Goal: Transaction & Acquisition: Purchase product/service

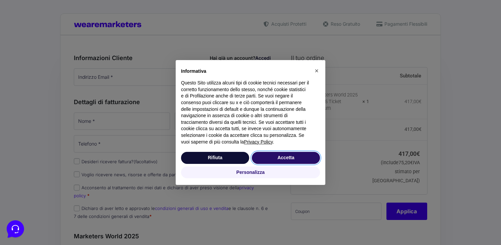
click at [308, 157] on button "Accetta" at bounding box center [286, 158] width 68 height 12
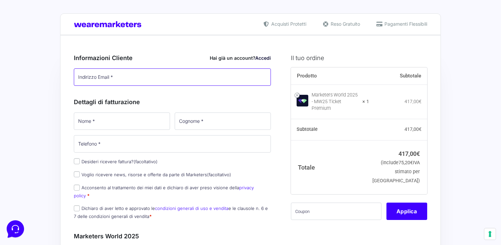
click at [166, 74] on input "Indirizzo Email *" at bounding box center [172, 76] width 197 height 17
click at [168, 75] on input "Indirizzo Email *" at bounding box center [172, 76] width 197 height 17
type input "soraia.creativestudio@gmail.com"
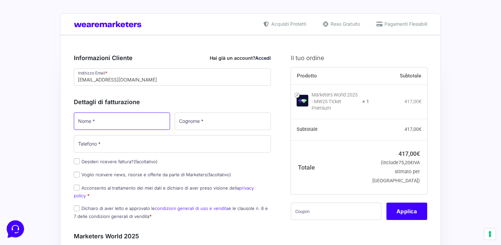
click at [152, 119] on input "Nome *" at bounding box center [122, 121] width 96 height 17
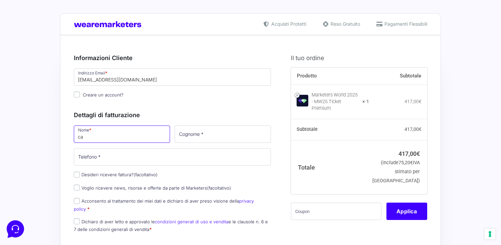
type input "c"
type input "soraia"
type input "studio srl"
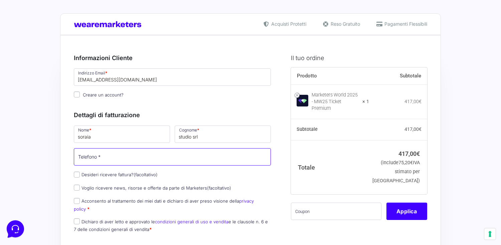
click at [148, 158] on input "Telefono *" at bounding box center [172, 156] width 197 height 17
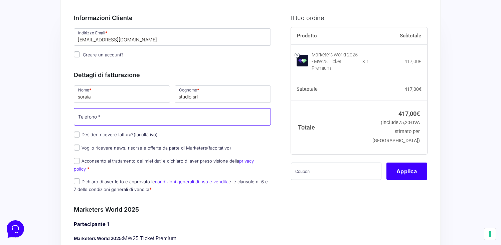
scroll to position [43, 0]
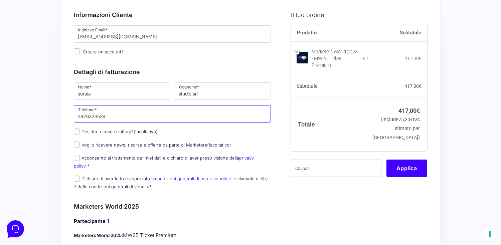
type input "3926323539"
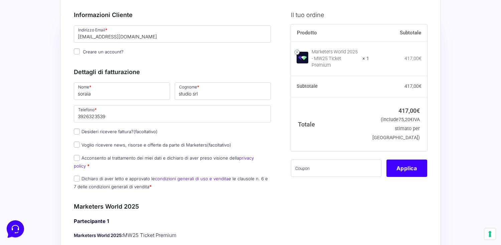
click at [129, 134] on label "Desideri ricevere fattura? (facoltativo)" at bounding box center [116, 131] width 84 height 5
click at [80, 134] on input "Desideri ricevere fattura? (facoltativo)" at bounding box center [77, 132] width 6 height 6
checkbox input "true"
select select "IT"
type input "0000000"
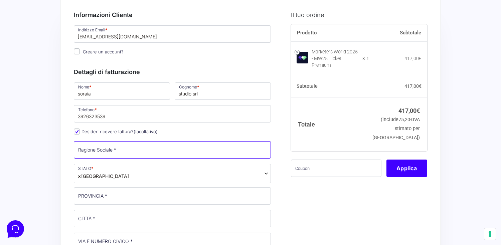
click at [130, 150] on input "Ragione Sociale *" at bounding box center [172, 149] width 197 height 17
type input "Soraia Studio S.r.l."
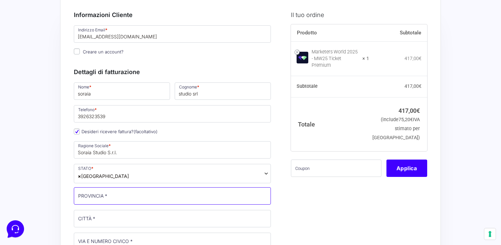
click at [123, 204] on input "PROVINCIA *" at bounding box center [172, 195] width 197 height 17
type input "RM"
type input "[GEOGRAPHIC_DATA]"
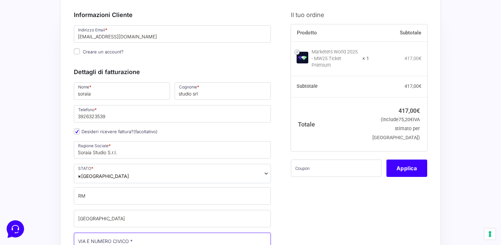
type input "Via di Villa Bonelli 21"
type input "00146"
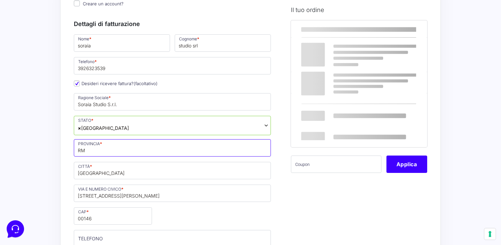
scroll to position [92, 0]
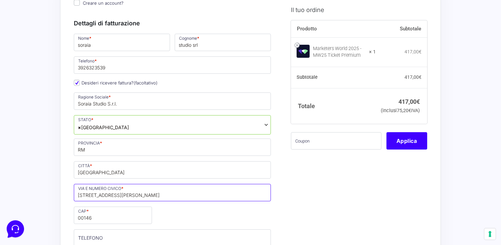
click at [131, 196] on input "Via di Villa Bonelli 21" at bounding box center [172, 192] width 197 height 17
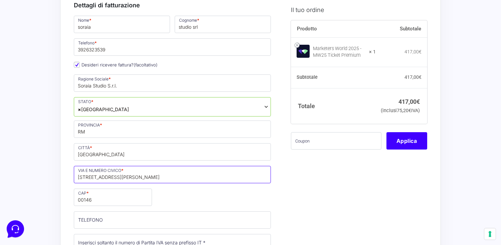
type input "[STREET_ADDRESS][PERSON_NAME]"
click at [108, 204] on input "00146" at bounding box center [113, 197] width 78 height 17
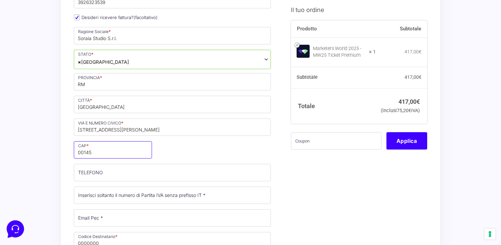
scroll to position [158, 0]
type input "00145"
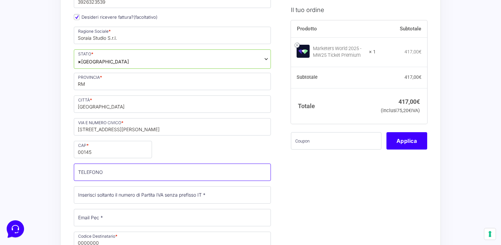
click at [111, 175] on input "TELEFONO (facoltativo)" at bounding box center [172, 172] width 197 height 17
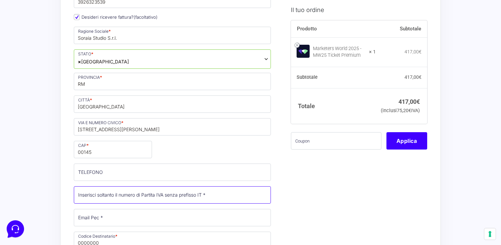
click at [89, 202] on input "Partita Iva *" at bounding box center [172, 194] width 197 height 17
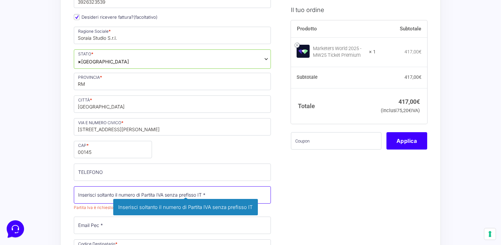
paste input "17993331002"
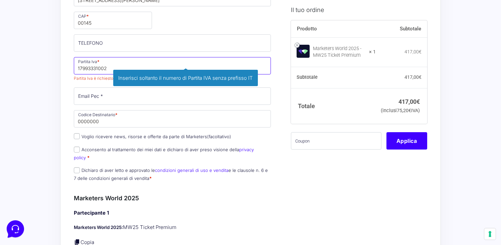
scroll to position [292, 0]
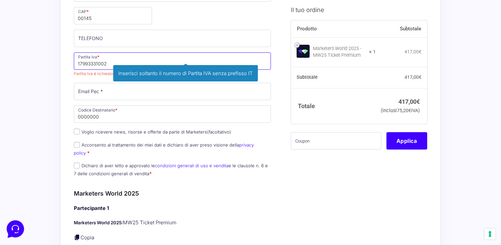
type input "17993331002"
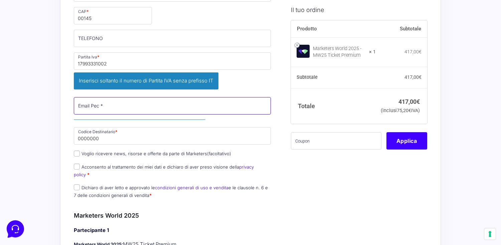
click at [112, 97] on input "Email Pec *" at bounding box center [172, 105] width 197 height 17
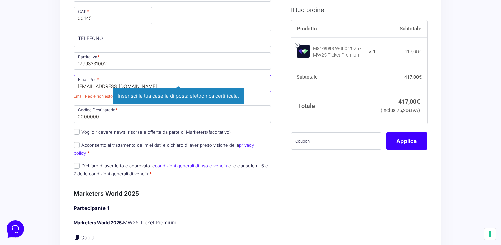
type input "[EMAIL_ADDRESS][DOMAIN_NAME]"
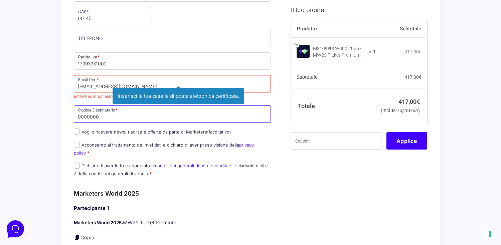
click at [127, 115] on div "Nome * soraia Cognome * studio srl Telefono * 3926323539 Desideri ricevere fatt…" at bounding box center [172, 7] width 202 height 349
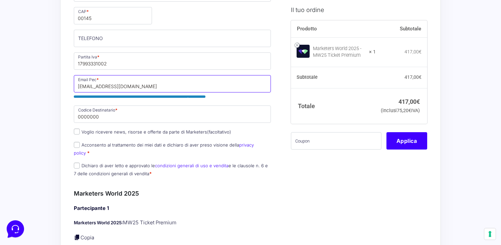
click at [171, 77] on input "[EMAIL_ADDRESS][DOMAIN_NAME]" at bounding box center [172, 83] width 197 height 17
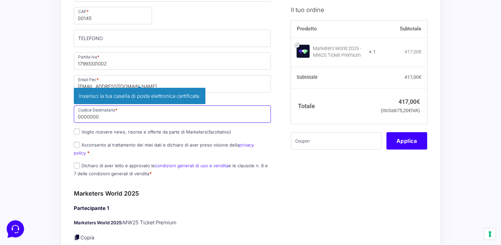
click at [138, 117] on p "Codice Destinatario * 0000000 Inserisci il tuo codice destinatario per la fattu…" at bounding box center [172, 114] width 202 height 19
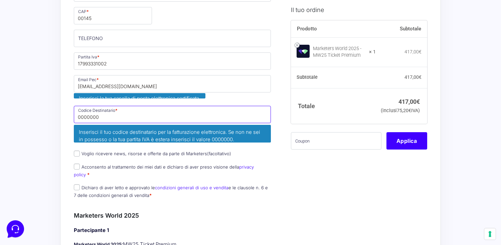
click at [138, 117] on p "Codice Destinatario * 0000000 Inserisci il tuo codice destinatario per la fattu…" at bounding box center [172, 125] width 202 height 41
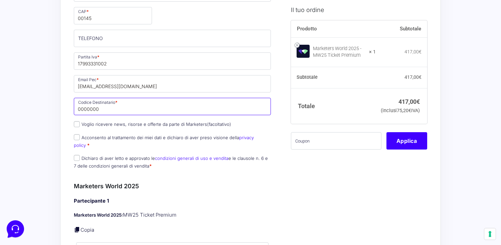
paste input "K95IV18"
type input "K95IV18"
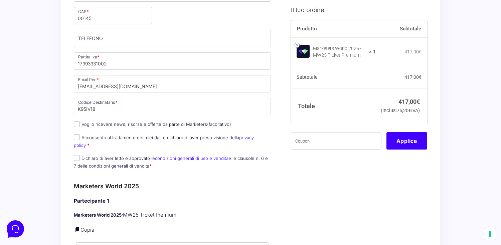
click at [92, 139] on label "Acconsento al trattamento dei miei dati e dichiaro di aver preso visione della …" at bounding box center [164, 141] width 180 height 13
click at [80, 139] on input "Acconsento al trattamento dei miei dati e dichiaro di aver preso visione della …" at bounding box center [77, 137] width 6 height 6
checkbox input "true"
click at [77, 155] on input "Dichiaro di aver letto e approvato le condizioni generali di uso e vendita e le…" at bounding box center [77, 158] width 6 height 6
checkbox input "true"
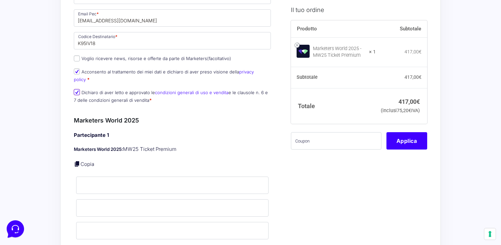
scroll to position [373, 0]
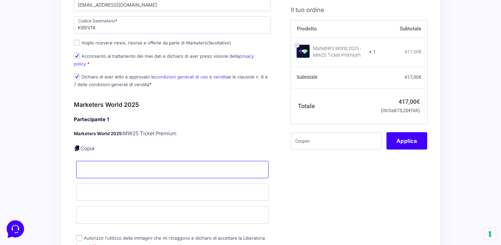
click at [106, 165] on input "Nome *" at bounding box center [172, 169] width 192 height 17
type input "Camilla"
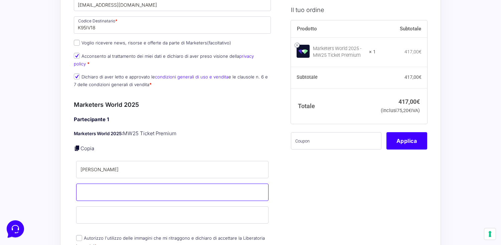
type input "Zappatore"
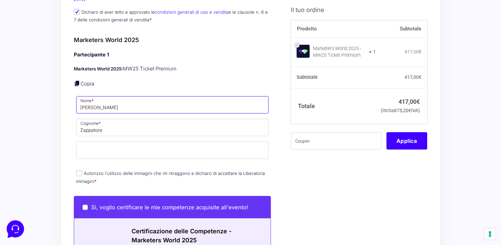
scroll to position [456, 0]
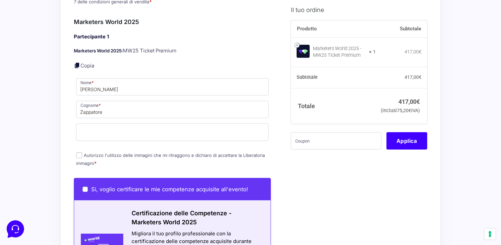
click at [78, 152] on input "Autorizzo l'utilizzo delle immagini che mi ritraggono e dichiaro di accettare l…" at bounding box center [79, 155] width 6 height 6
checkbox input "true"
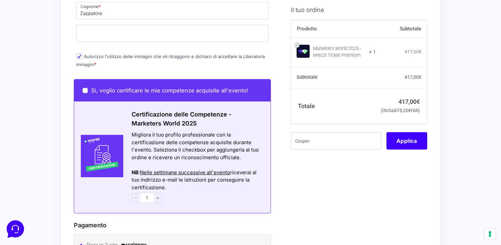
scroll to position [574, 0]
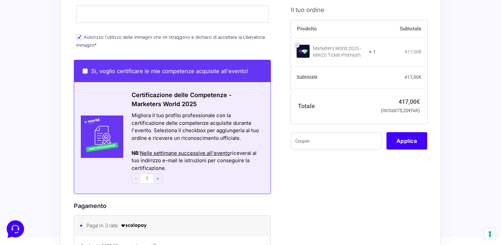
click at [85, 68] on input "Sì, voglio certificare le mie competenze acquisite all'evento!" at bounding box center [85, 70] width 5 height 5
checkbox input "true"
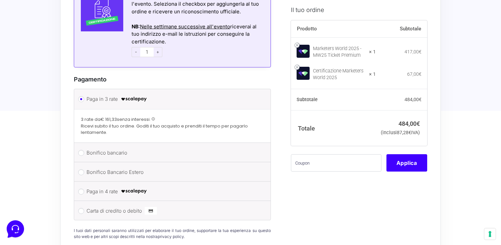
scroll to position [738, 0]
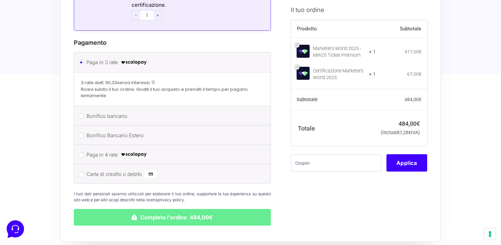
click at [122, 169] on label "Carta di credito o debito" at bounding box center [171, 174] width 169 height 10
click at [84, 171] on input "Carta di credito o debito" at bounding box center [81, 174] width 6 height 6
radio input "true"
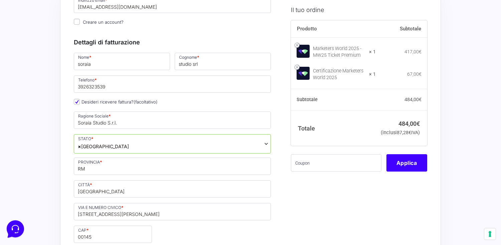
scroll to position [64, 0]
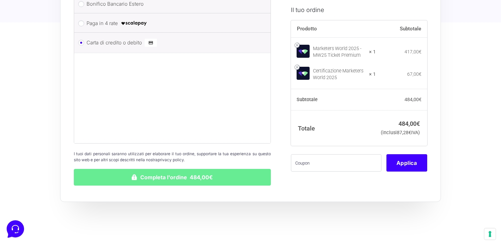
scroll to position [841, 0]
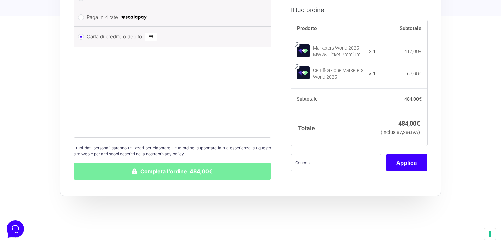
click at [167, 167] on button "Completa l'ordine 484,00€" at bounding box center [172, 171] width 197 height 17
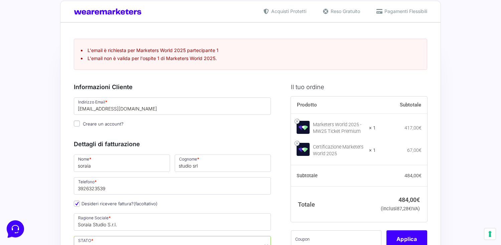
scroll to position [12, 0]
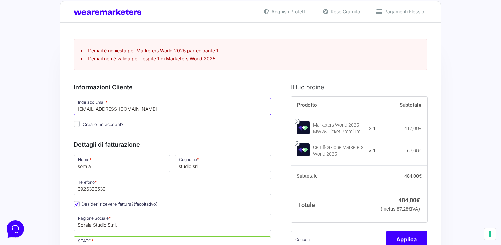
click at [197, 109] on input "soraia.creativestudio@gmail.com" at bounding box center [172, 106] width 197 height 17
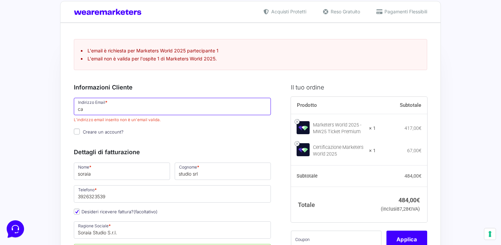
type input "c"
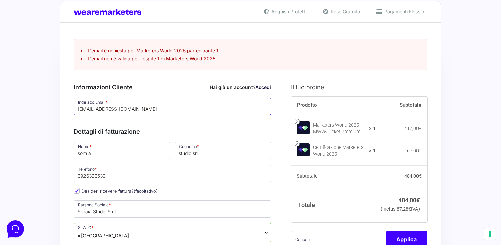
type input "[EMAIL_ADDRESS][DOMAIN_NAME]"
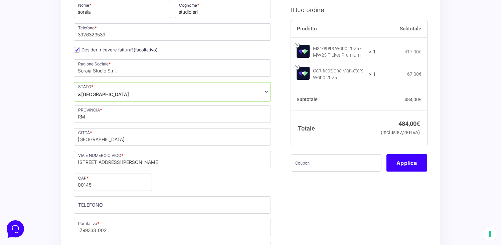
scroll to position [0, 0]
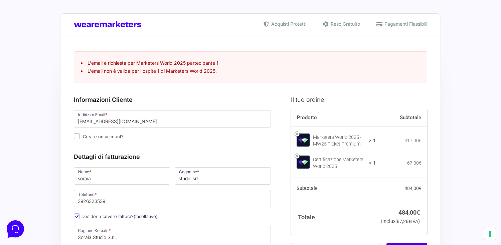
click at [87, 137] on span "Creare un account?" at bounding box center [103, 136] width 41 height 5
click at [80, 137] on input "Creare un account?" at bounding box center [77, 136] width 6 height 6
checkbox input "true"
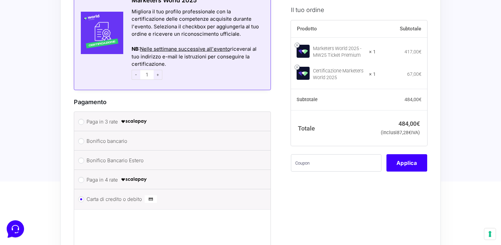
scroll to position [927, 0]
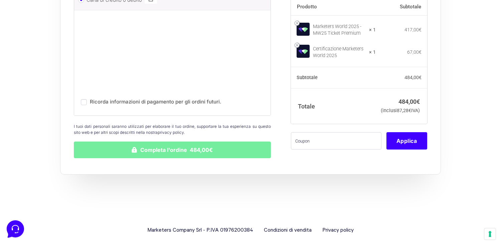
click at [216, 142] on button "Completa l'ordine 484,00€" at bounding box center [172, 150] width 197 height 17
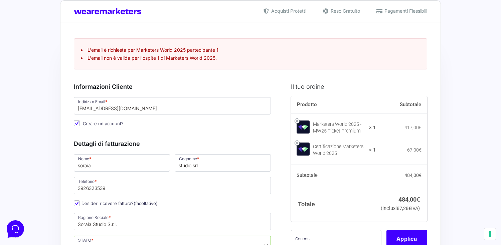
scroll to position [12, 0]
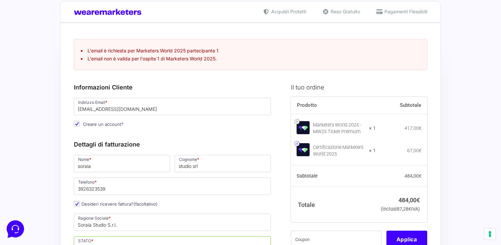
click at [298, 144] on link at bounding box center [297, 143] width 5 height 5
checkbox input "false"
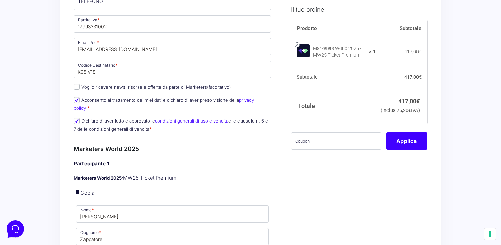
scroll to position [457, 0]
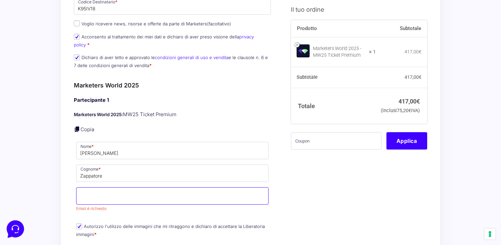
click at [134, 188] on input "Email *" at bounding box center [172, 195] width 192 height 17
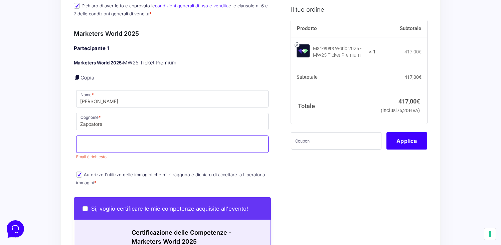
scroll to position [518, 0]
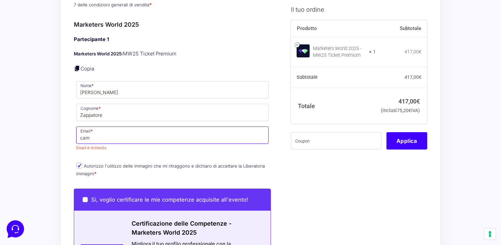
type input "[EMAIL_ADDRESS][DOMAIN_NAME]"
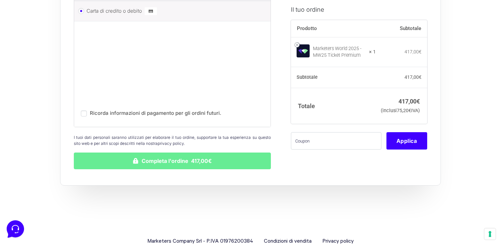
scroll to position [950, 0]
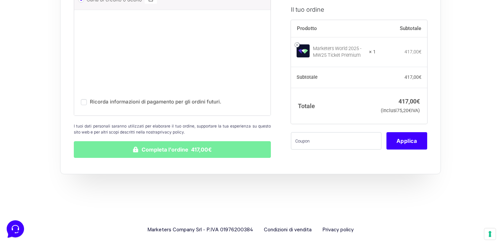
click at [182, 144] on button "Completa l'ordine 417,00€" at bounding box center [172, 149] width 197 height 17
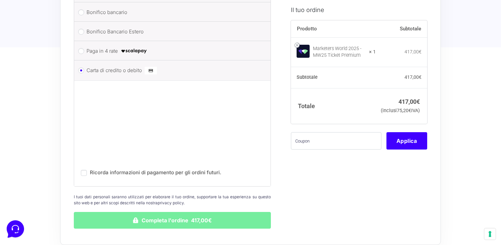
scroll to position [876, 0]
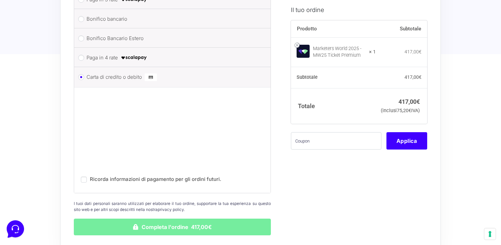
click at [123, 222] on button "Completa l'ordine 417,00€" at bounding box center [172, 227] width 197 height 17
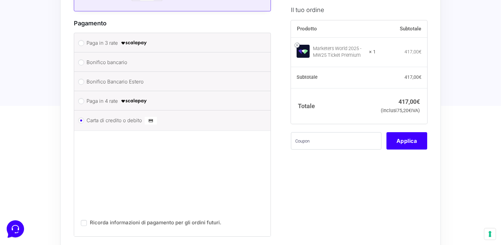
scroll to position [790, 0]
click at [106, 39] on label "Paga in 3 rate" at bounding box center [171, 44] width 169 height 10
click at [84, 41] on input "Paga in 3 rate" at bounding box center [81, 44] width 6 height 6
radio input "true"
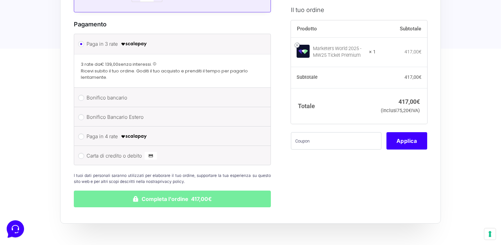
click at [137, 197] on button "Completa l'ordine 417,00€" at bounding box center [172, 199] width 197 height 17
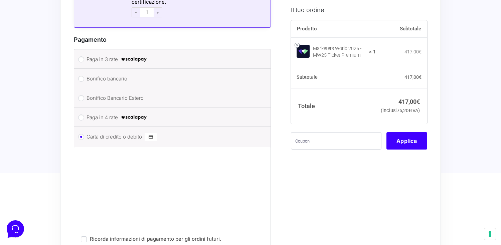
scroll to position [512, 0]
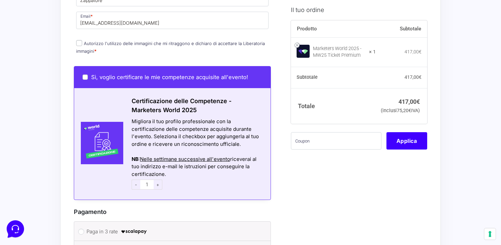
scroll to position [356, 0]
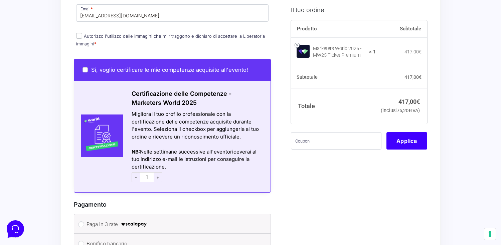
click at [74, 31] on p "Autorizzo l'utilizzo delle immagini che mi ritraggono e dichiaro di accettare l…" at bounding box center [172, 39] width 197 height 17
click at [77, 33] on input "Autorizzo l'utilizzo delle immagini che mi ritraggono e dichiaro di accettare l…" at bounding box center [79, 36] width 6 height 6
checkbox input "true"
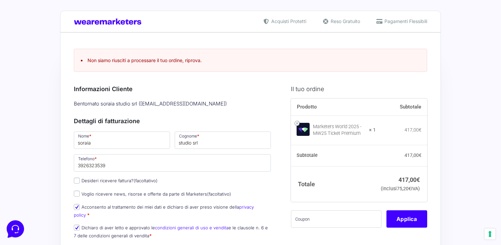
scroll to position [0, 0]
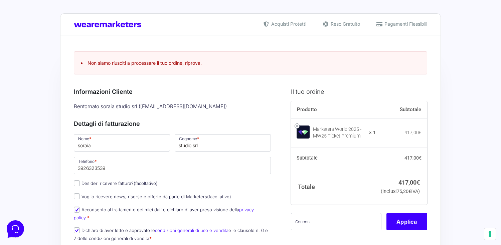
click at [121, 184] on label "Desideri ricevere fattura? (facoltativo)" at bounding box center [116, 183] width 84 height 5
click at [80, 184] on input "Desideri ricevere fattura? (facoltativo)" at bounding box center [77, 183] width 6 height 6
checkbox input "true"
type input "Soraia Studio S.r.l."
select select "IT"
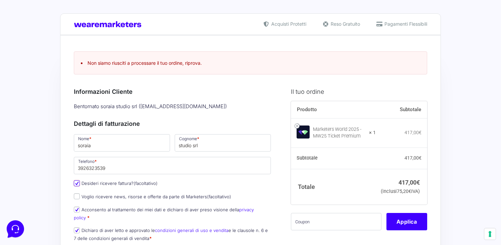
type input "RM"
type input "[GEOGRAPHIC_DATA]"
type input "[STREET_ADDRESS][PERSON_NAME]"
type input "00145"
type input "17993331002"
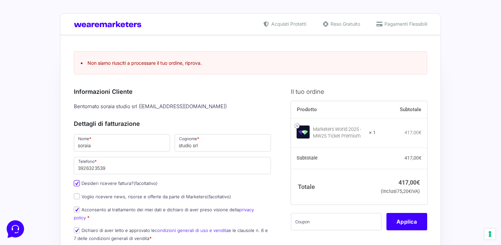
type input "[EMAIL_ADDRESS][DOMAIN_NAME]"
type input "K95IV18"
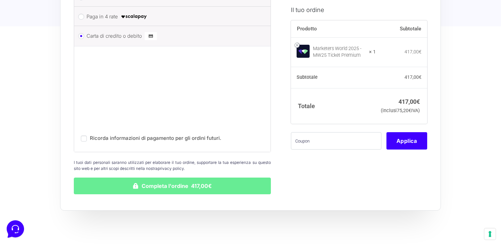
scroll to position [863, 0]
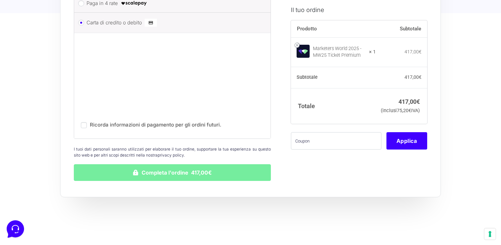
click at [122, 164] on button "Completa l'ordine 417,00€" at bounding box center [172, 172] width 197 height 17
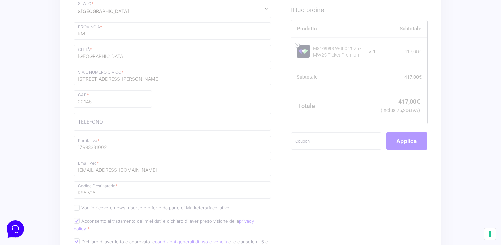
scroll to position [210, 0]
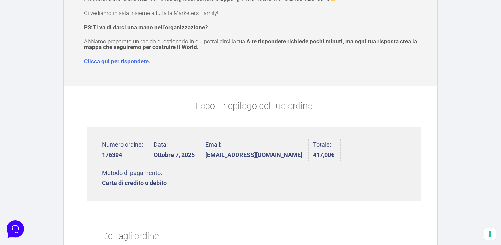
scroll to position [96, 0]
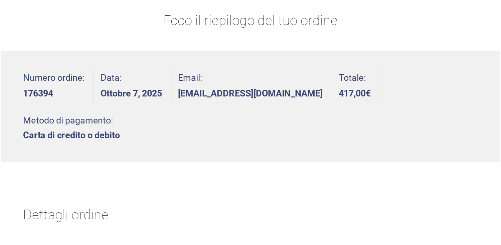
click at [266, 211] on h2 "Dettagli ordine" at bounding box center [254, 225] width 304 height 28
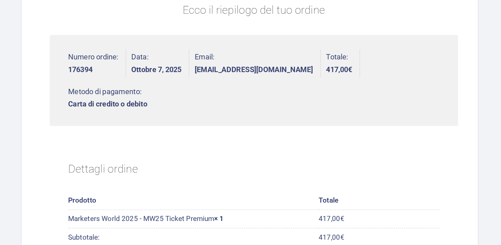
scroll to position [0, 0]
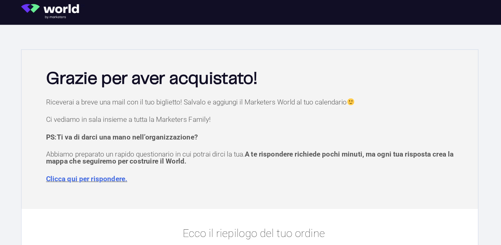
click at [95, 8] on img at bounding box center [89, 9] width 52 height 12
click at [91, 12] on img at bounding box center [89, 9] width 52 height 12
click at [67, 8] on img at bounding box center [89, 9] width 52 height 12
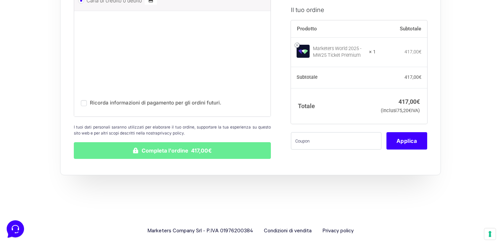
scroll to position [852, 0]
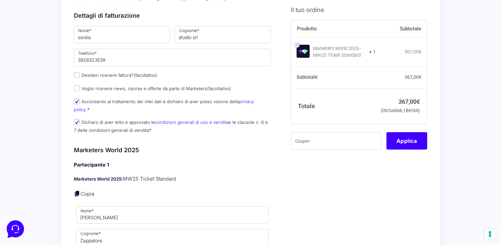
scroll to position [174, 0]
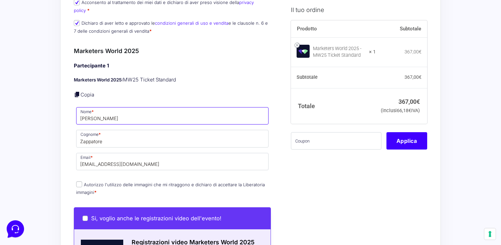
click at [135, 110] on input "[PERSON_NAME]" at bounding box center [172, 115] width 192 height 17
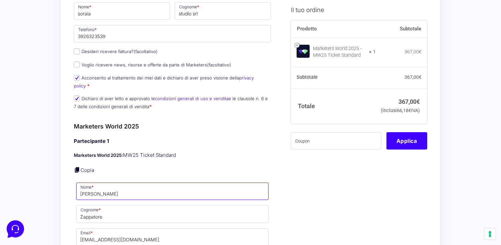
scroll to position [98, 0]
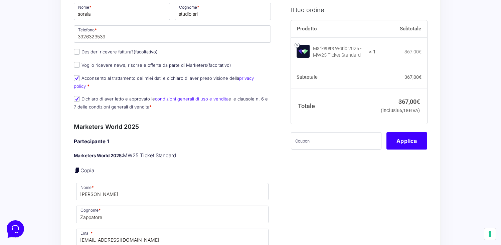
click at [128, 51] on label "Desideri ricevere fattura? (facoltativo)" at bounding box center [116, 51] width 84 height 5
click at [80, 51] on input "Desideri ricevere fattura? (facoltativo)" at bounding box center [77, 52] width 6 height 6
checkbox input "true"
type input "Soraia Studio S.r.l."
select select "IT"
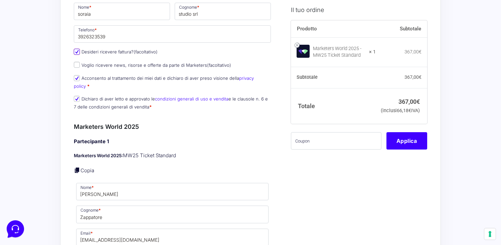
type input "RM"
type input "[GEOGRAPHIC_DATA]"
type input "[STREET_ADDRESS][PERSON_NAME]"
type input "00145"
type input "17993331002"
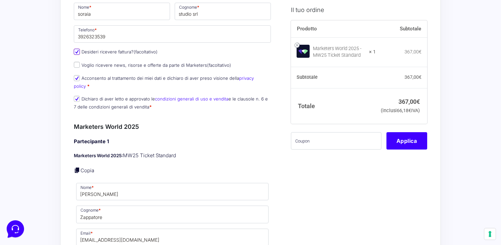
type input "[EMAIL_ADDRESS][DOMAIN_NAME]"
type input "K95IV18"
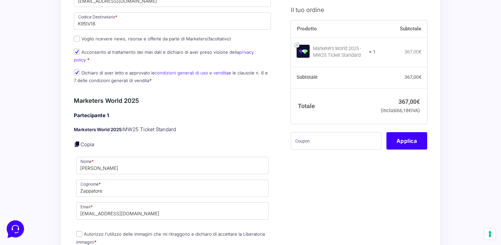
scroll to position [366, 0]
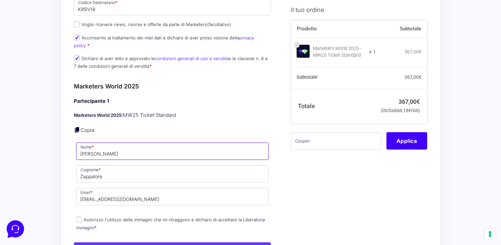
click at [105, 150] on input "Camilla" at bounding box center [172, 151] width 192 height 17
type input "Francesca"
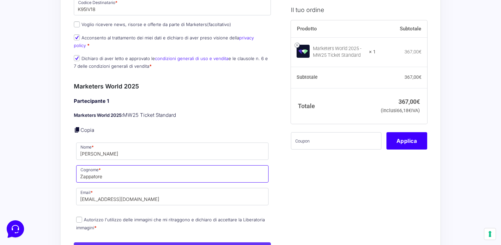
click at [108, 168] on input "Zappatore" at bounding box center [172, 173] width 192 height 17
type input "Giorgi"
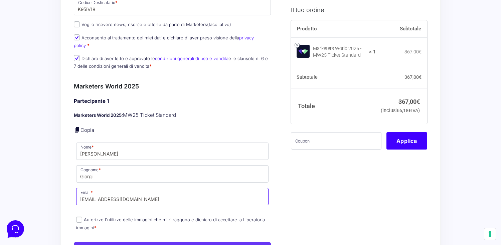
click at [143, 191] on input "[EMAIL_ADDRESS][DOMAIN_NAME]" at bounding box center [172, 196] width 192 height 17
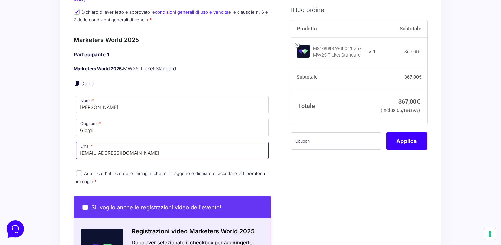
scroll to position [415, 0]
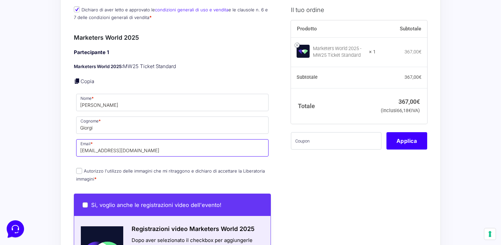
type input "francescagiorgi504@gmail.com"
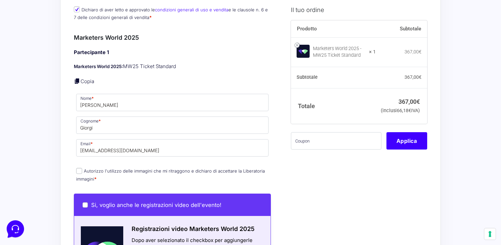
click at [126, 168] on label "Autorizzo l'utilizzo delle immagini che mi ritraggono e dichiaro di accettare l…" at bounding box center [170, 174] width 189 height 13
click at [82, 168] on input "Autorizzo l'utilizzo delle immagini che mi ritraggono e dichiaro di accettare l…" at bounding box center [79, 171] width 6 height 6
checkbox input "true"
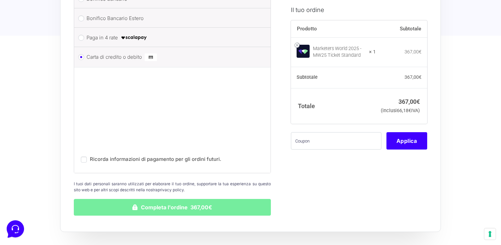
scroll to position [880, 0]
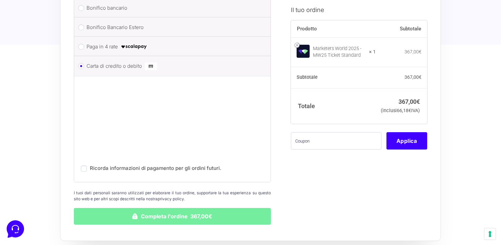
click at [116, 208] on button "Completa l'ordine 367,00€" at bounding box center [172, 216] width 197 height 17
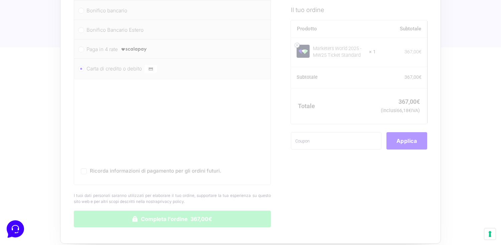
scroll to position [825, 0]
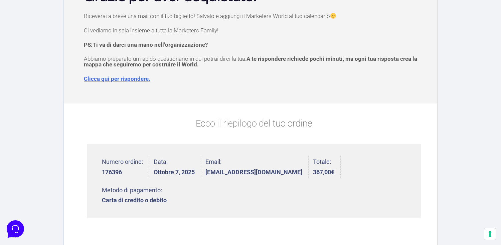
scroll to position [79, 0]
